Goal: Task Accomplishment & Management: Use online tool/utility

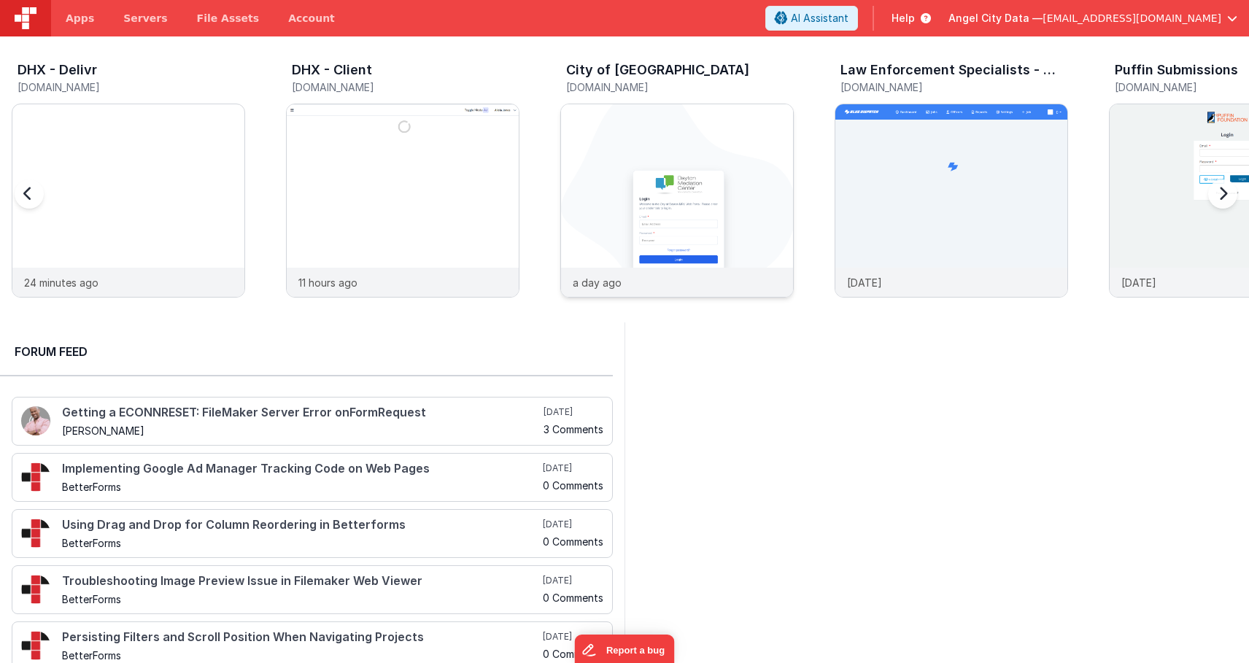
click at [568, 245] on img at bounding box center [677, 220] width 232 height 232
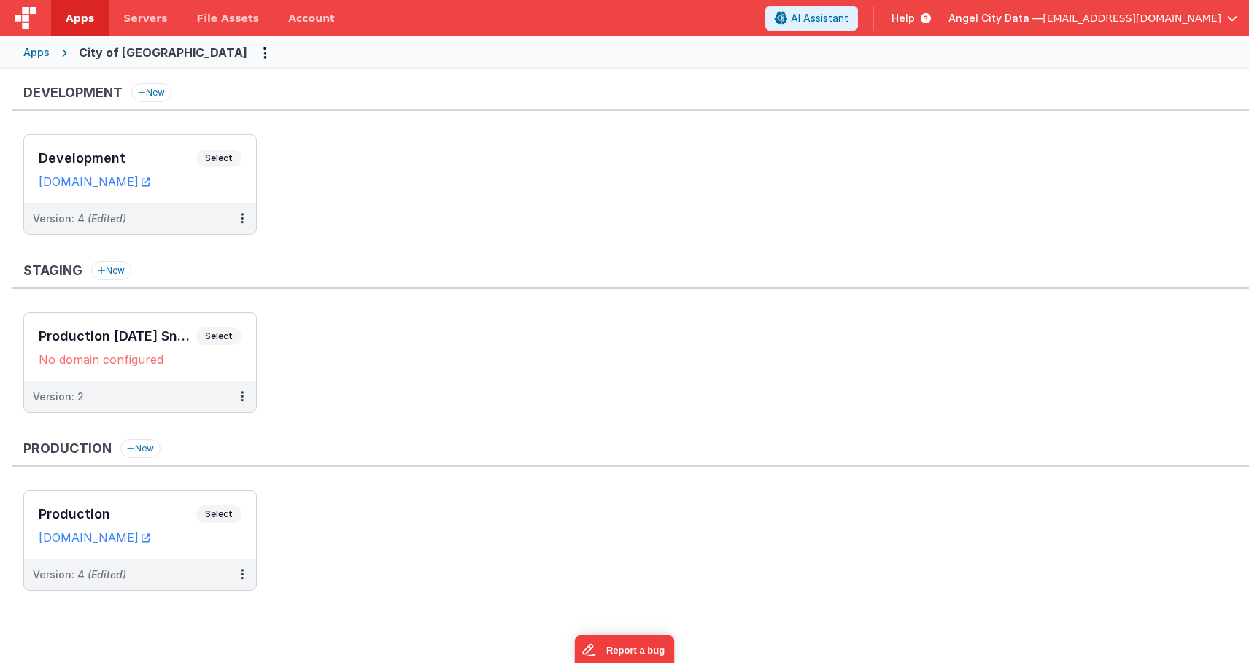
click at [158, 128] on div "Development New Development Select URLs [DOMAIN_NAME] Version: 4 (Edited)" at bounding box center [630, 166] width 1237 height 166
click at [157, 145] on div "Development Select URLs [DOMAIN_NAME]" at bounding box center [140, 169] width 232 height 69
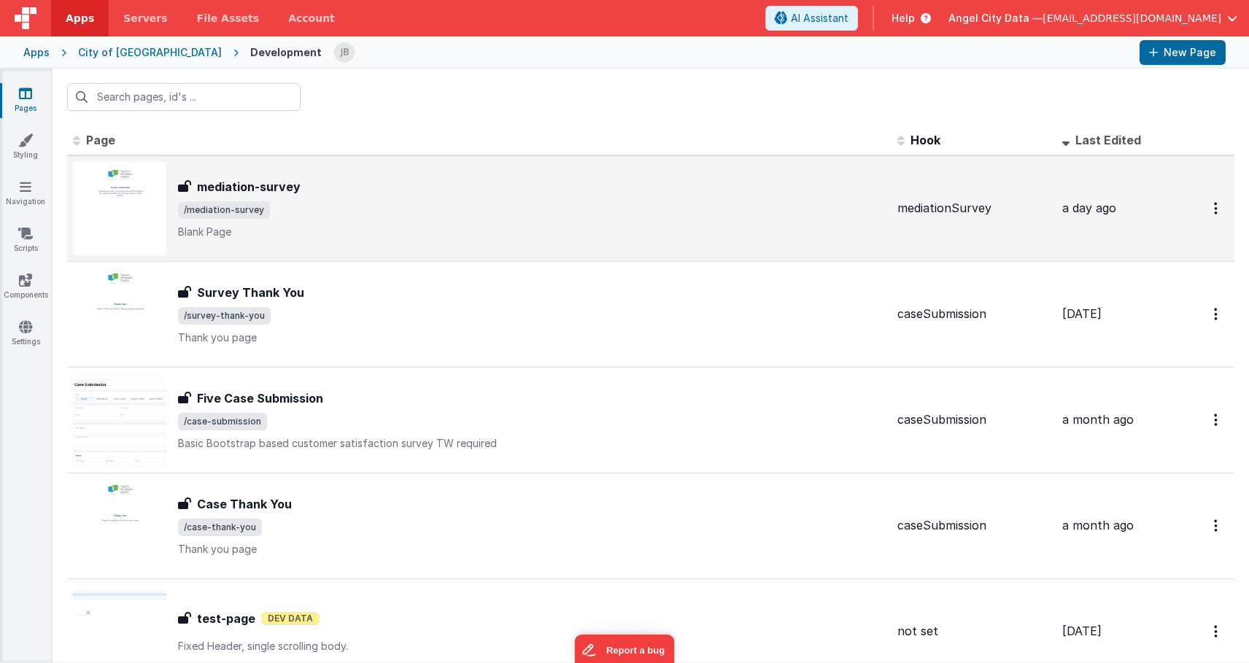
click at [286, 187] on h3 "mediation-survey" at bounding box center [249, 187] width 104 height 18
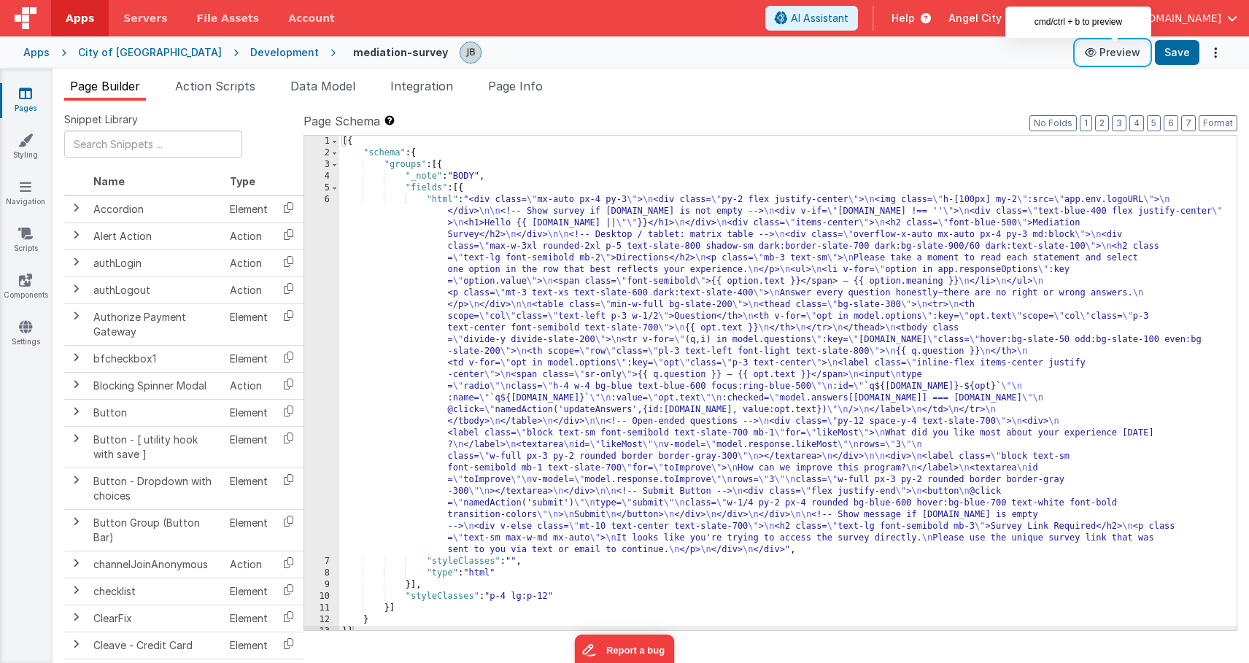
click at [1098, 55] on icon at bounding box center [1092, 52] width 15 height 10
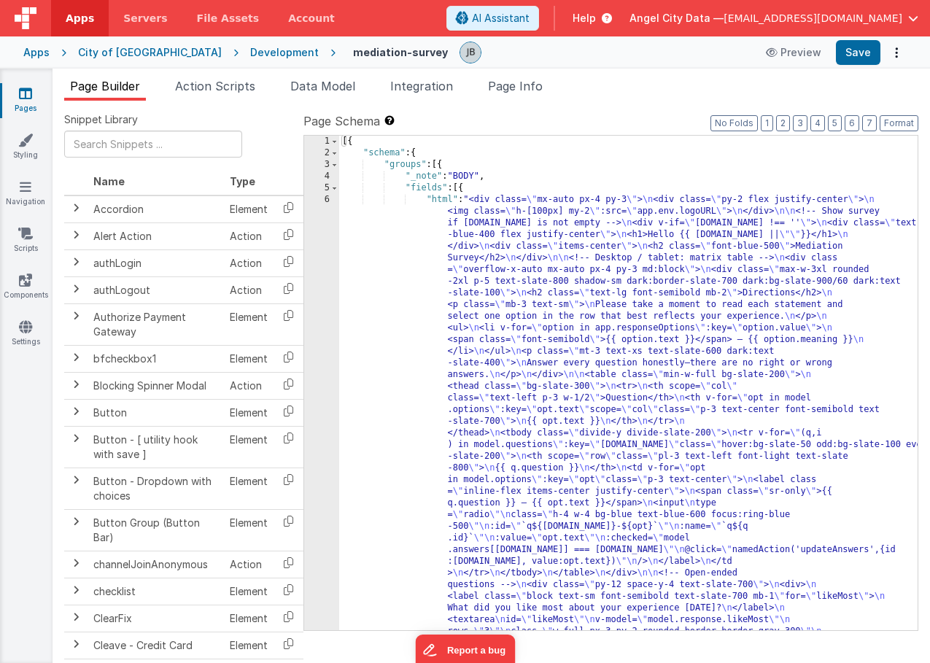
click at [250, 45] on div "Development" at bounding box center [284, 52] width 69 height 15
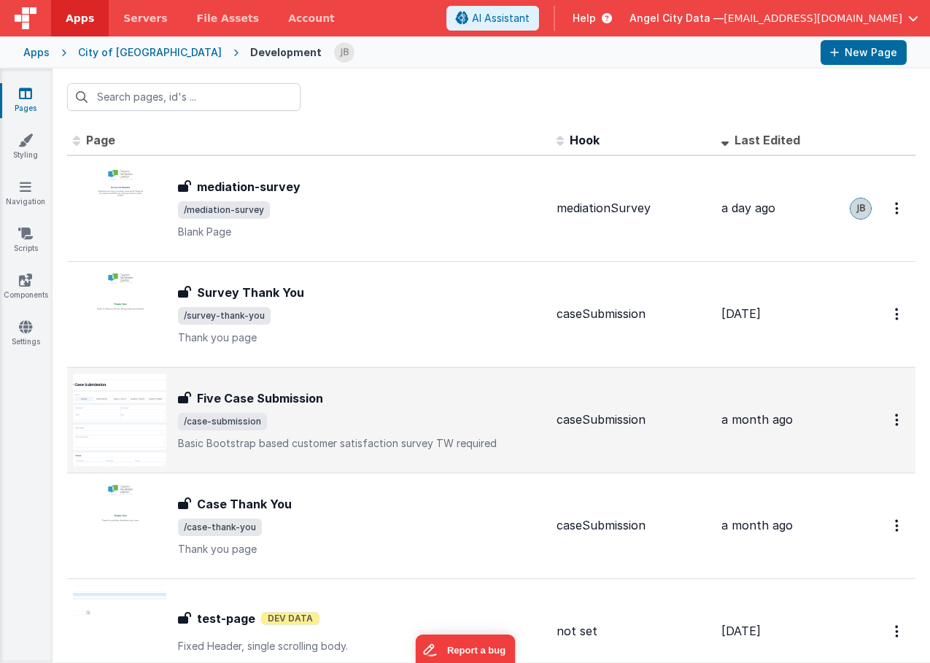
click at [256, 390] on h3 "Five Case Submission" at bounding box center [260, 398] width 126 height 18
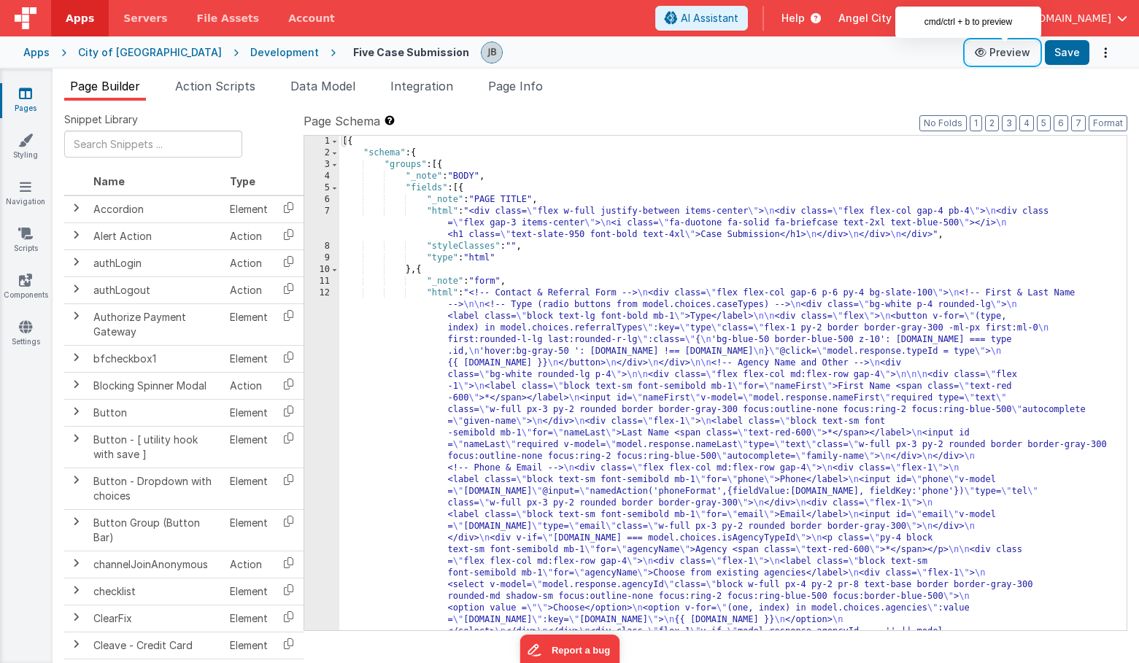
click at [996, 45] on button "Preview" at bounding box center [1002, 52] width 73 height 23
